Goal: Transaction & Acquisition: Purchase product/service

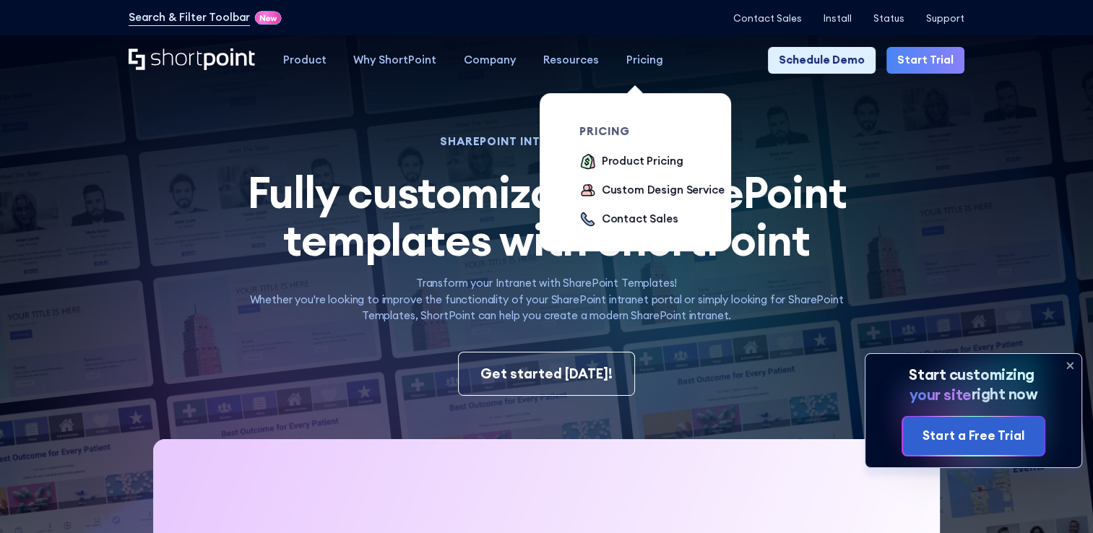
click at [636, 57] on div "Pricing" at bounding box center [645, 60] width 37 height 17
click at [603, 170] on div "Product Pricing" at bounding box center [643, 161] width 82 height 17
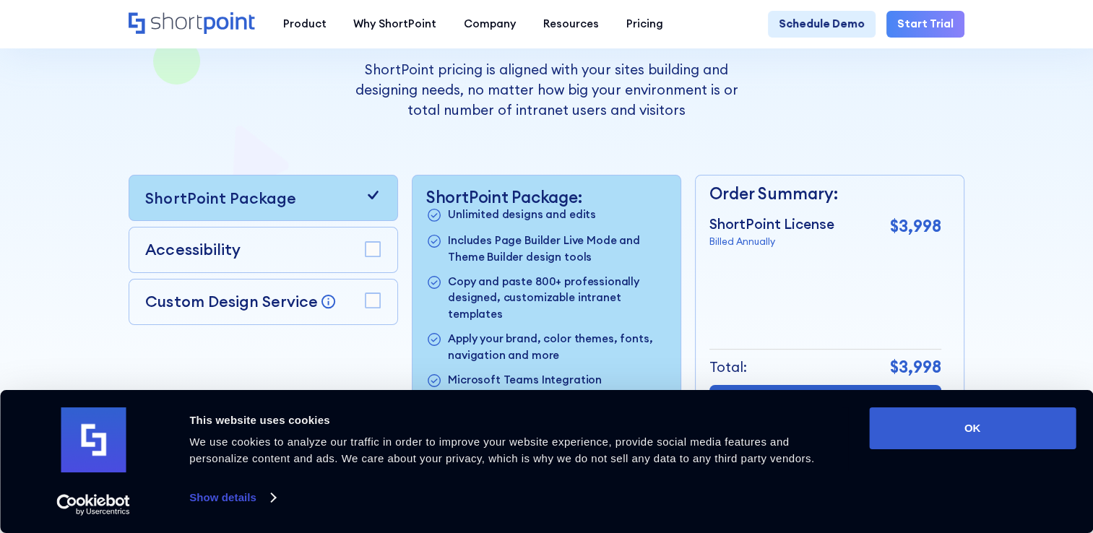
scroll to position [272, 0]
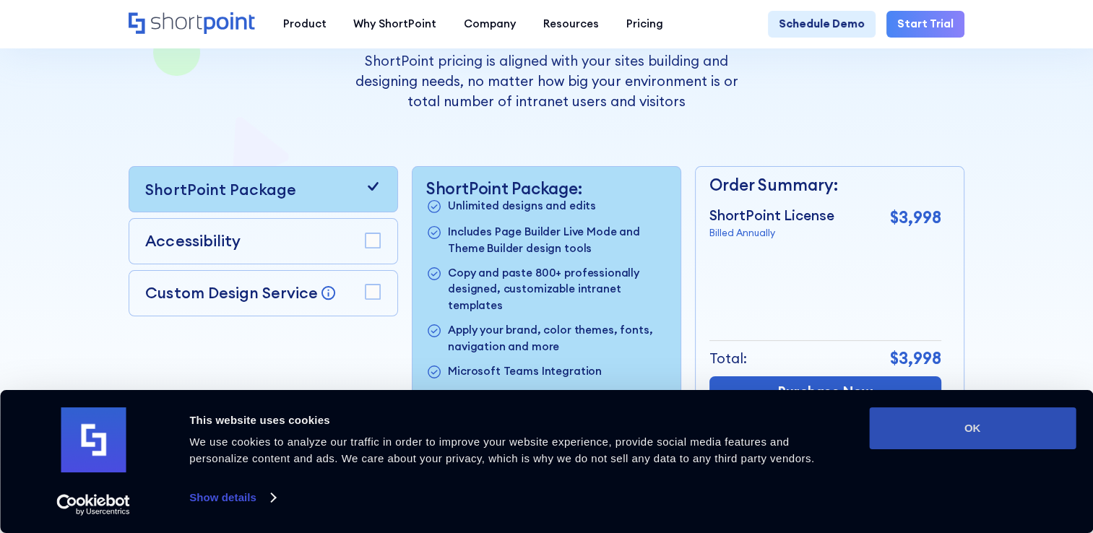
click at [957, 431] on button "OK" at bounding box center [972, 429] width 207 height 42
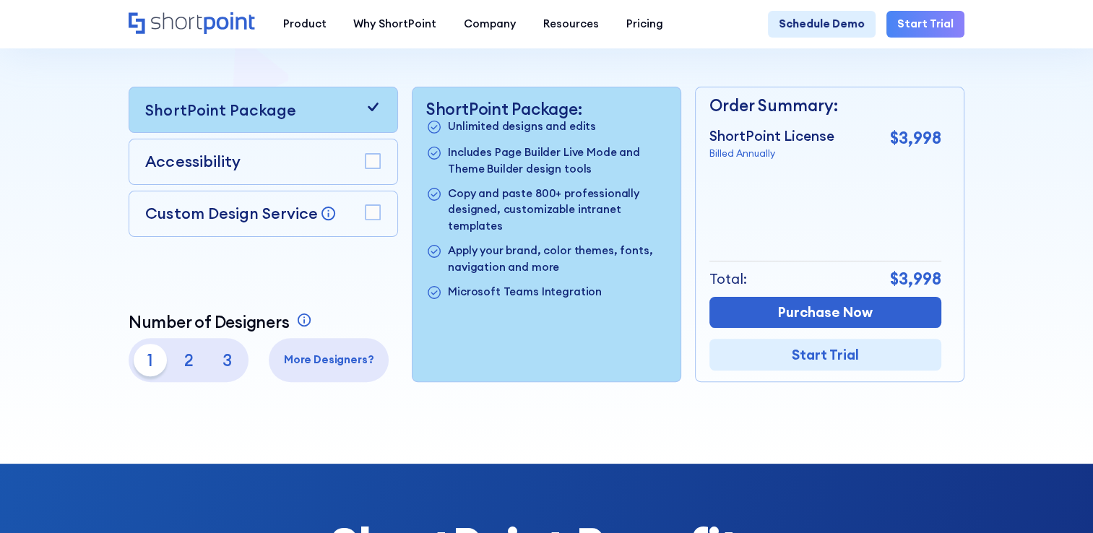
scroll to position [353, 0]
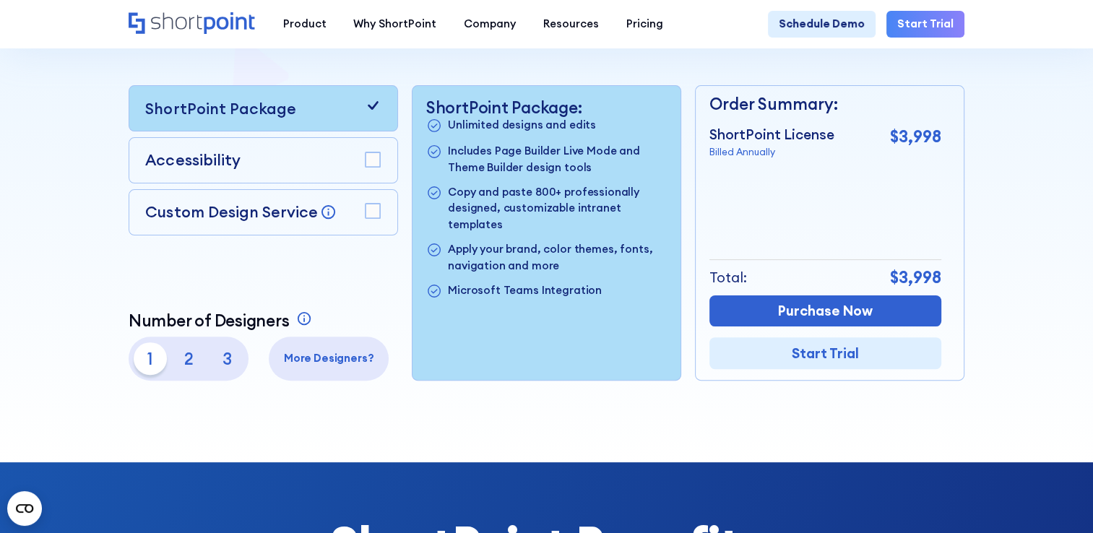
click at [191, 369] on p "2" at bounding box center [188, 359] width 33 height 33
click at [141, 363] on p "1" at bounding box center [150, 359] width 33 height 33
click at [177, 371] on p "2" at bounding box center [188, 359] width 33 height 33
click at [147, 369] on p "1" at bounding box center [150, 359] width 33 height 33
click at [193, 372] on p "2" at bounding box center [188, 359] width 33 height 33
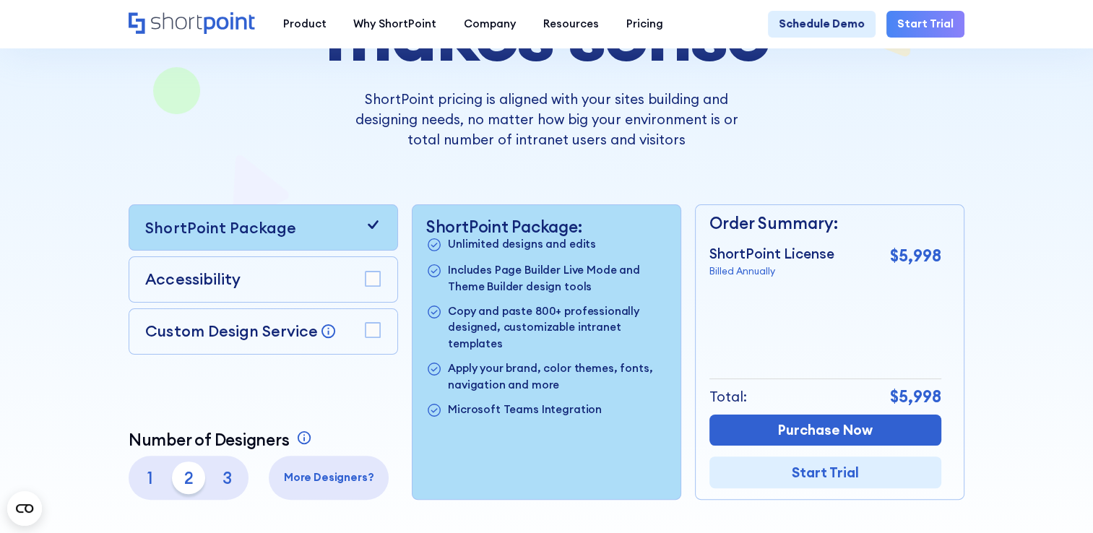
scroll to position [234, 0]
click at [237, 329] on p "Custom Design Service" at bounding box center [231, 331] width 172 height 20
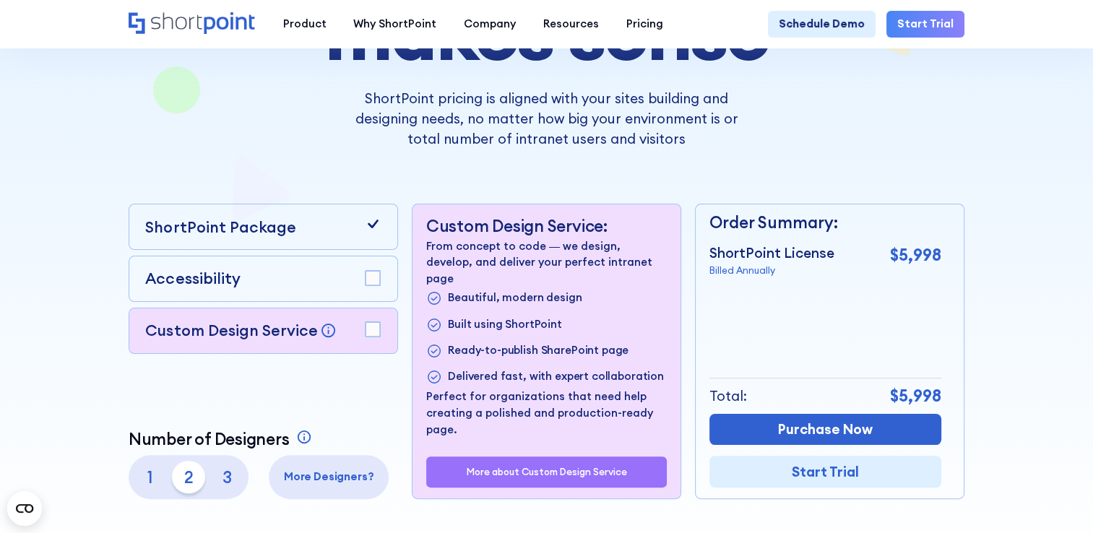
click at [188, 244] on div "ShortPoint Package" at bounding box center [264, 227] width 270 height 46
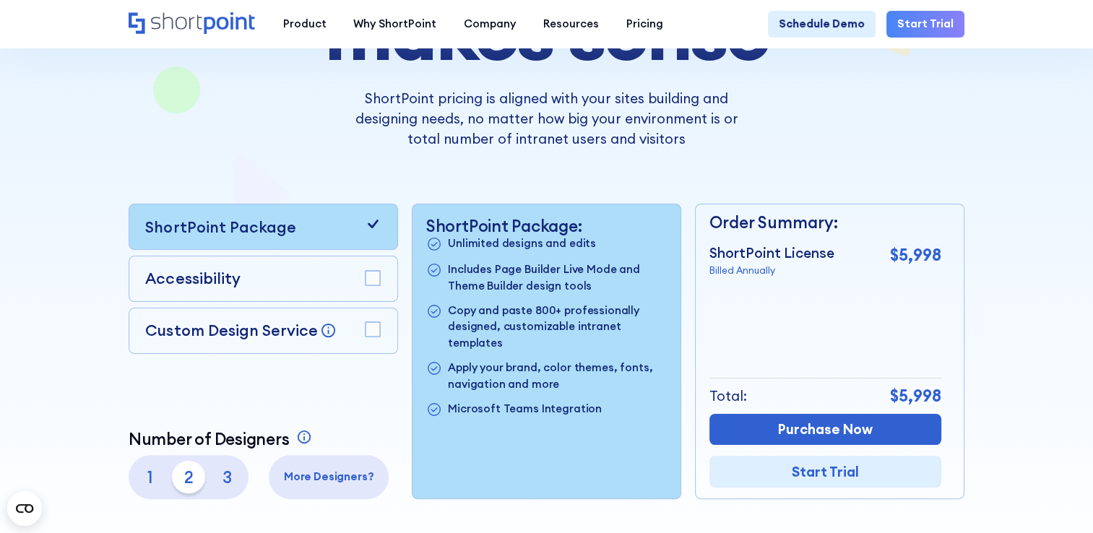
click at [214, 291] on p "Accessibility" at bounding box center [192, 278] width 95 height 23
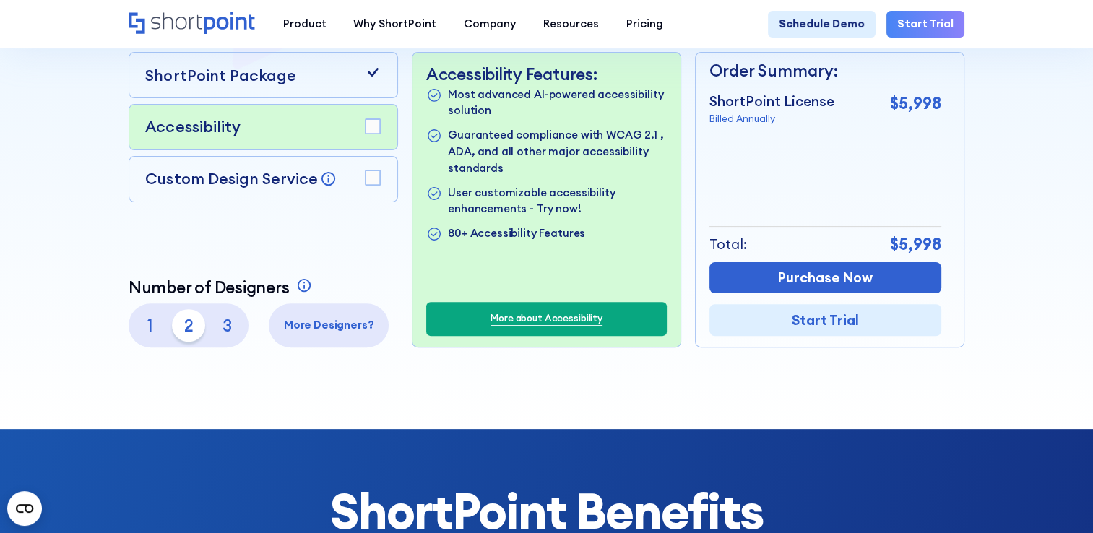
scroll to position [321, 0]
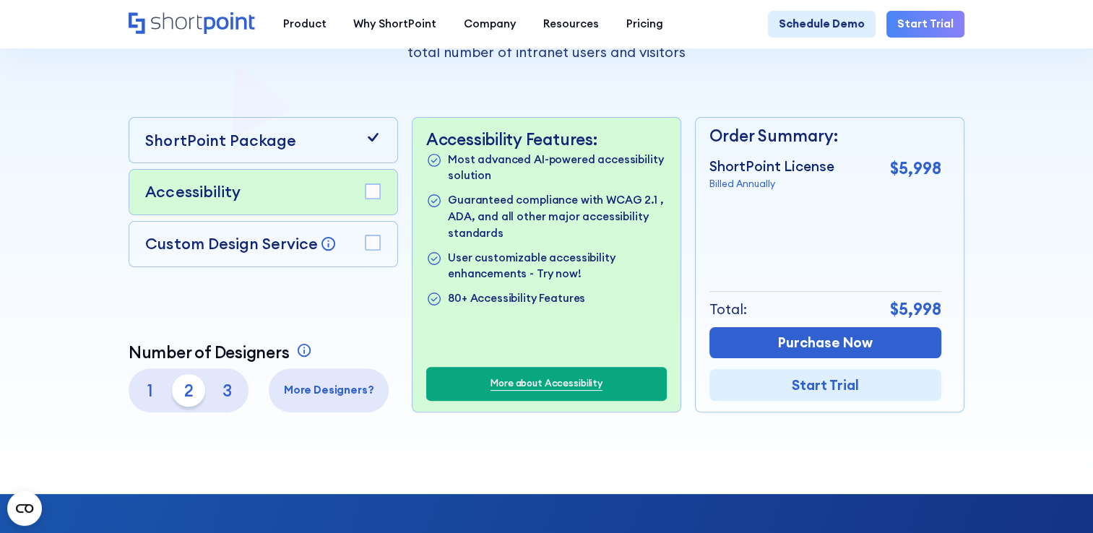
click at [158, 256] on div "Custom Design Service Bring your dream design to life with our Custom Design Se…" at bounding box center [240, 244] width 191 height 23
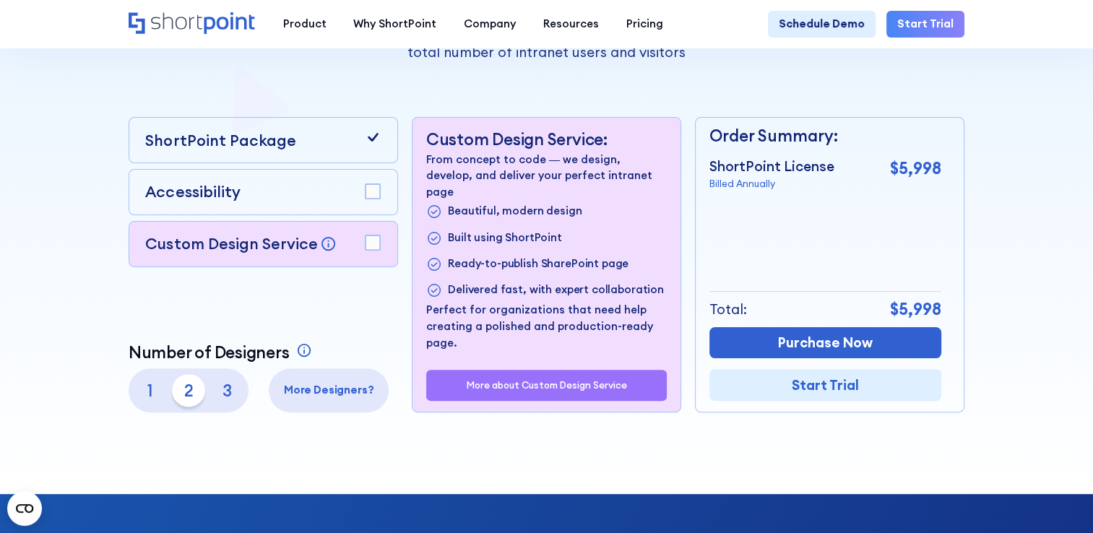
click at [263, 147] on p "ShortPoint Package" at bounding box center [220, 140] width 150 height 23
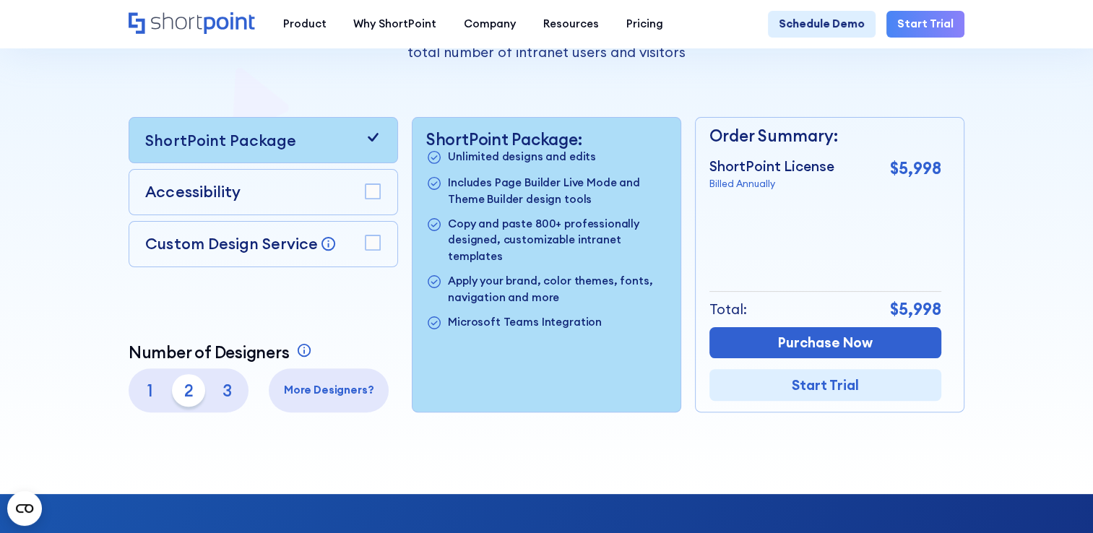
click at [367, 194] on rect at bounding box center [373, 191] width 15 height 15
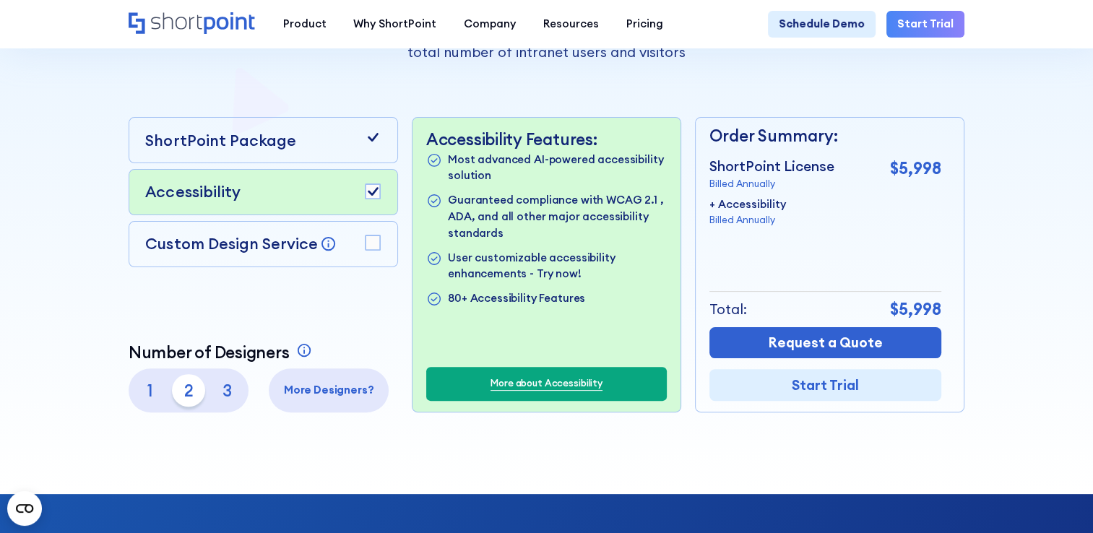
click at [367, 194] on rect at bounding box center [373, 191] width 15 height 15
click at [371, 244] on rect at bounding box center [373, 243] width 15 height 15
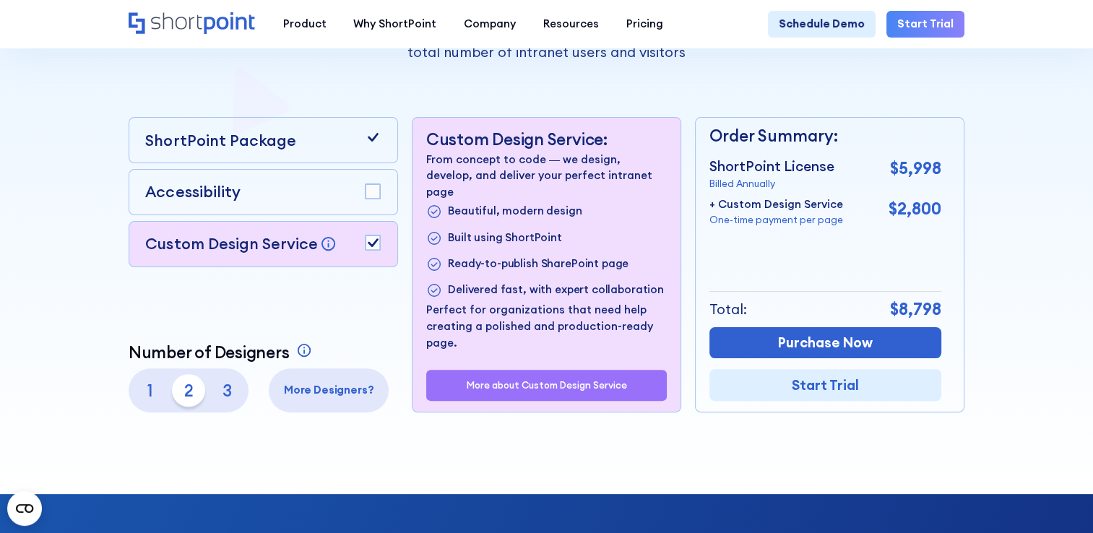
click at [371, 244] on rect at bounding box center [373, 243] width 15 height 15
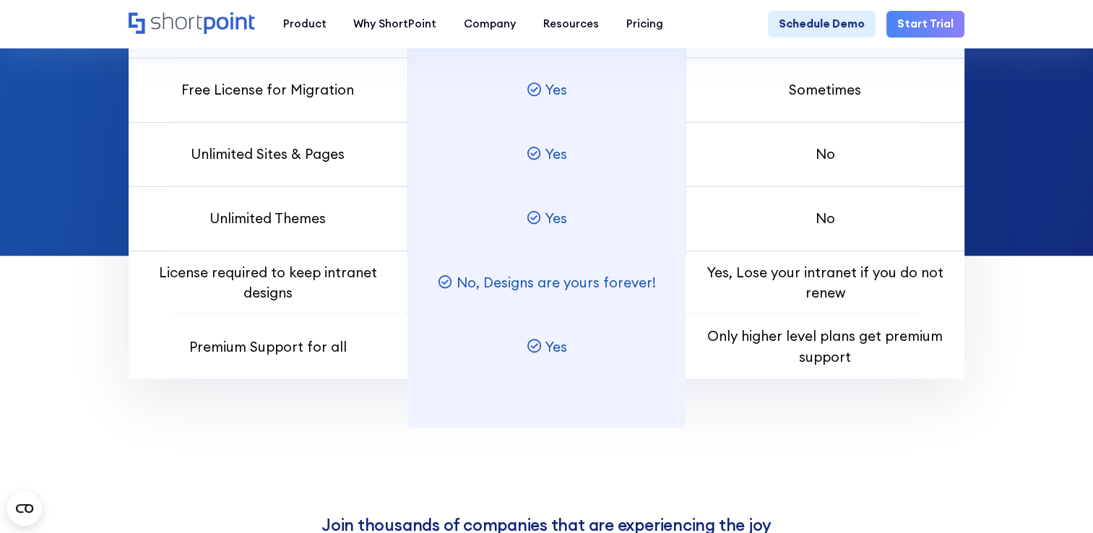
scroll to position [1297, 0]
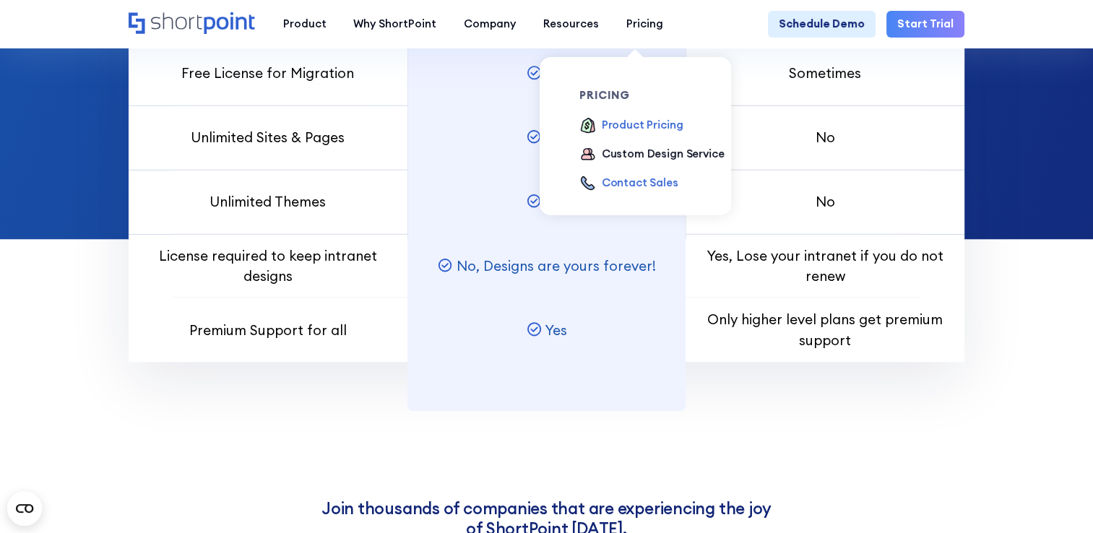
click at [606, 181] on div "Contact Sales" at bounding box center [640, 183] width 77 height 17
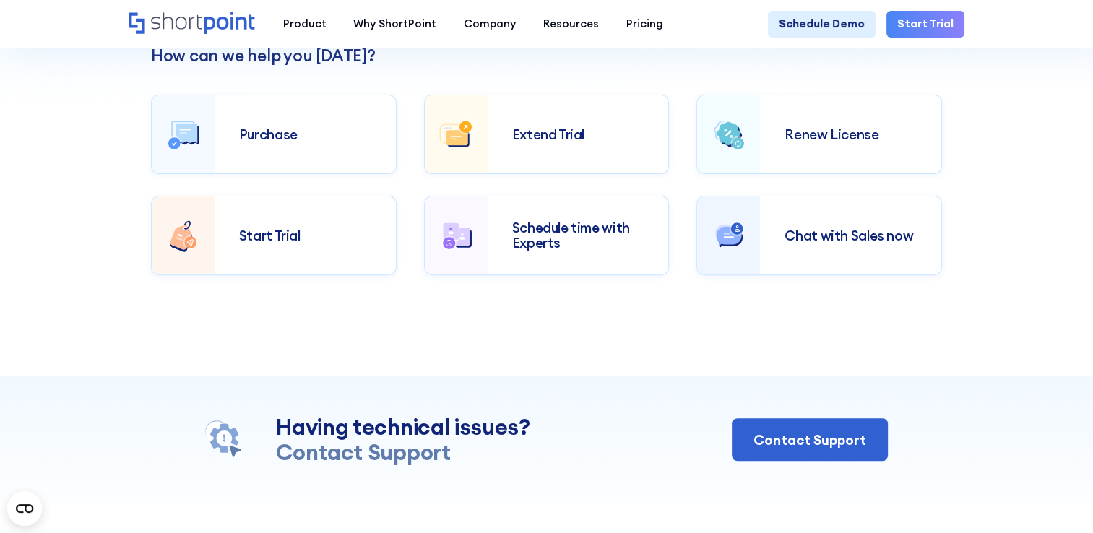
scroll to position [432, 0]
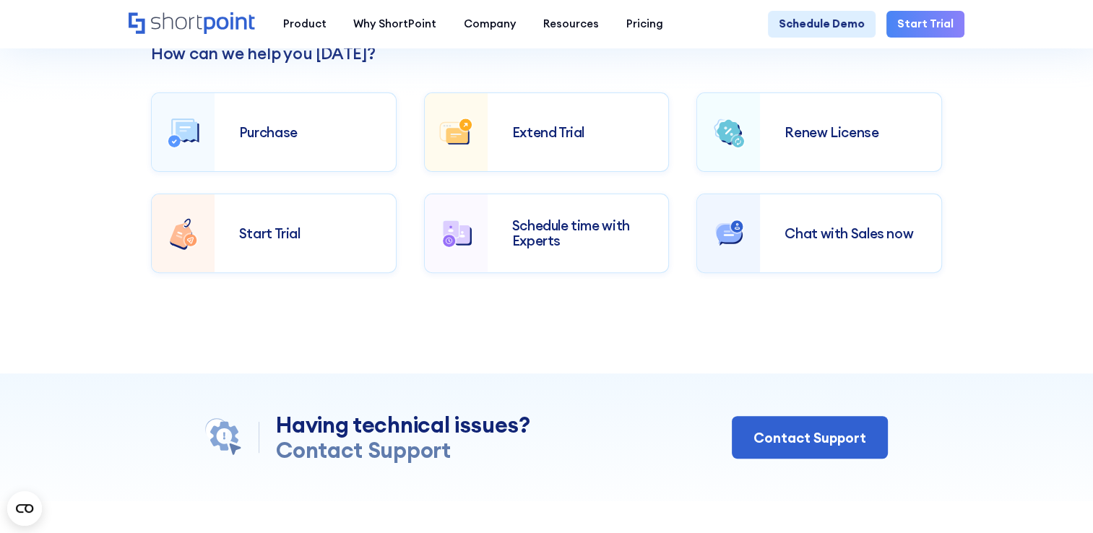
click at [766, 238] on div "Chat with Sales now" at bounding box center [850, 234] width 181 height 64
